Goal: Task Accomplishment & Management: Use online tool/utility

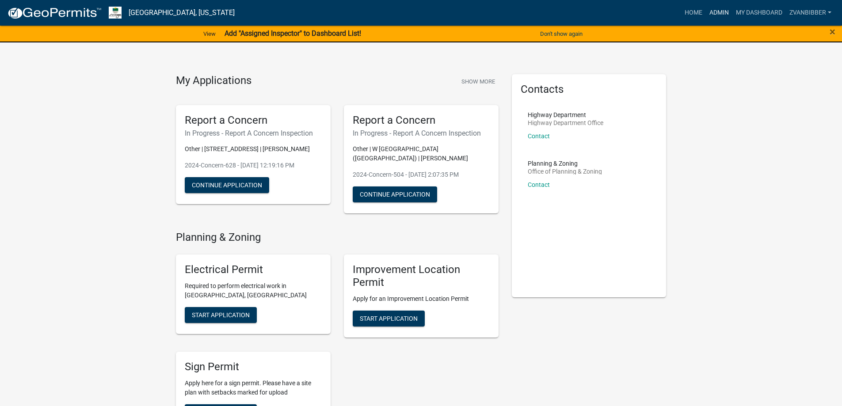
click at [718, 11] on link "Admin" at bounding box center [719, 12] width 27 height 17
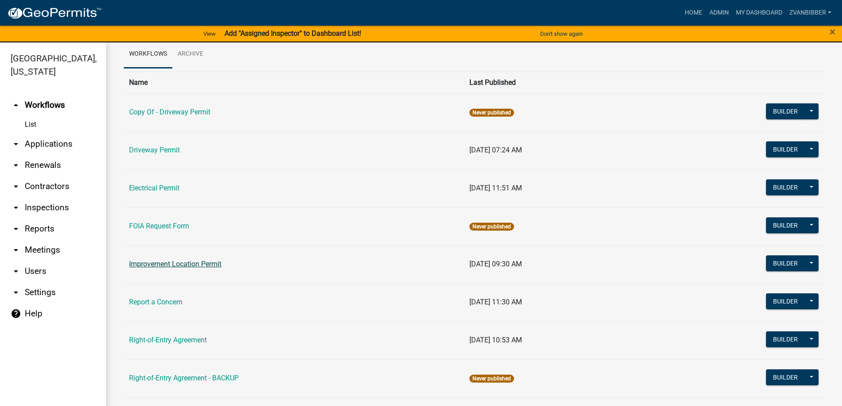
scroll to position [88, 0]
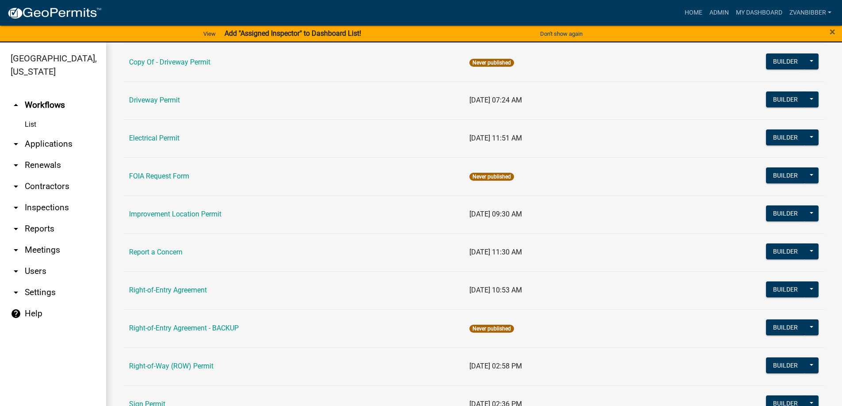
click at [138, 246] on td "Report a Concern" at bounding box center [294, 253] width 341 height 38
click at [139, 250] on link "Report a Concern" at bounding box center [156, 252] width 54 height 8
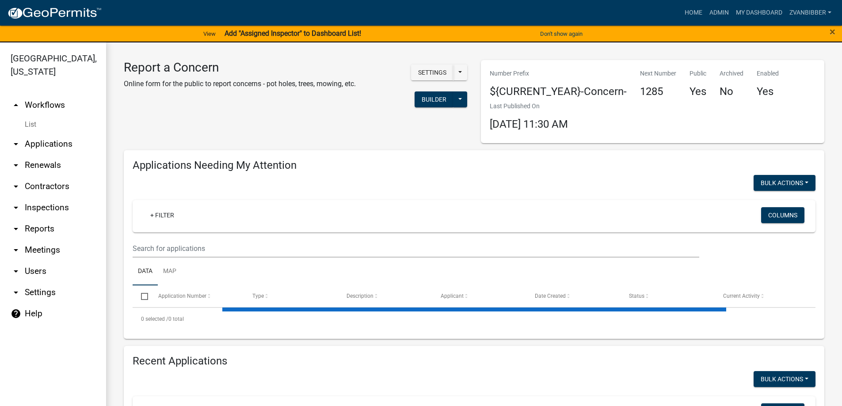
select select "1: 25"
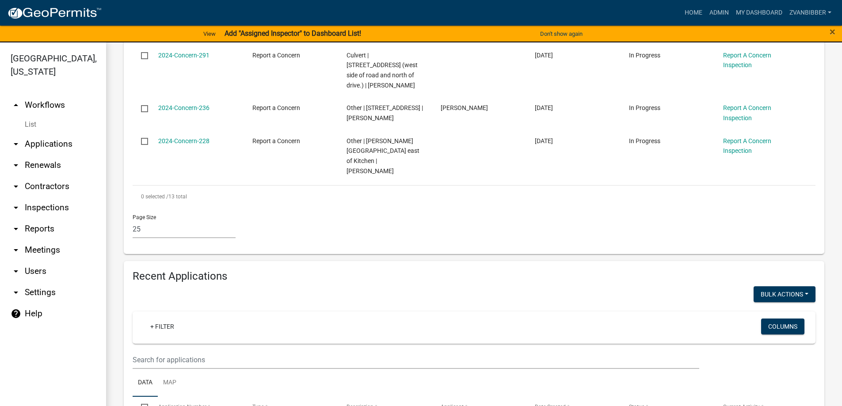
scroll to position [840, 0]
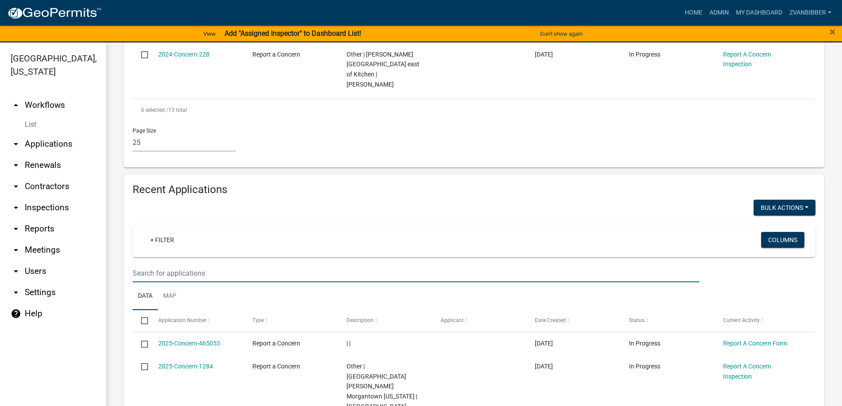
click at [195, 264] on input "text" at bounding box center [416, 273] width 567 height 18
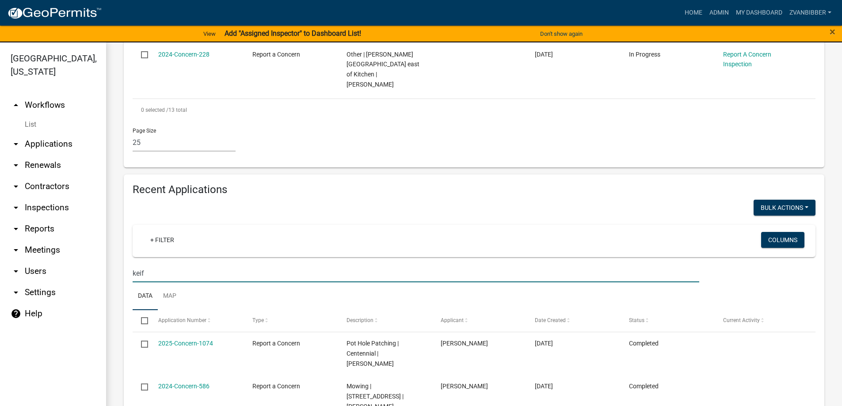
scroll to position [752, 0]
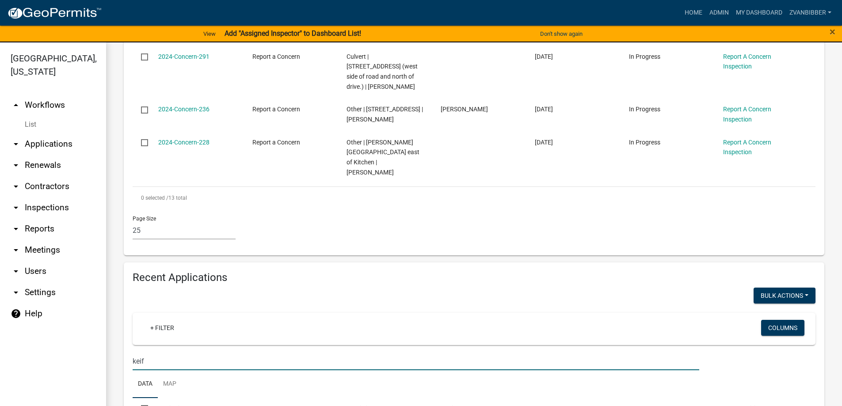
type input "keif"
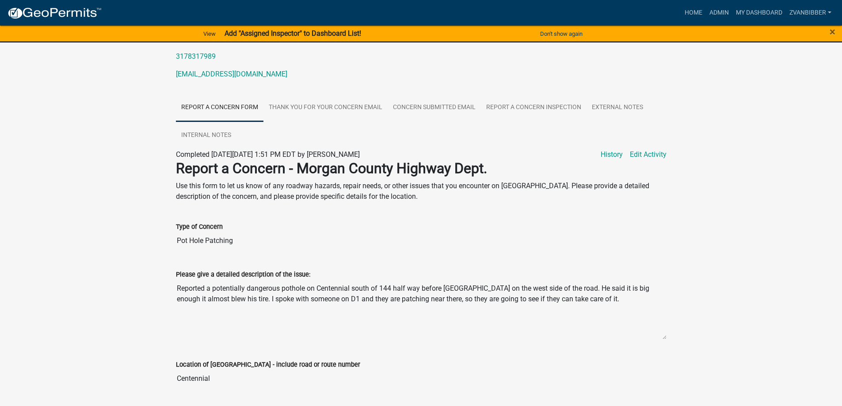
scroll to position [221, 0]
